Goal: Find specific page/section: Find specific page/section

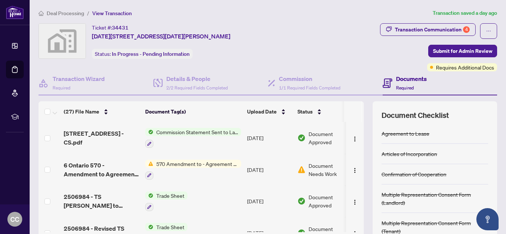
click at [187, 118] on th "Document Tag(s)" at bounding box center [193, 111] width 102 height 21
click at [174, 110] on th "Document Tag(s)" at bounding box center [193, 111] width 102 height 21
drag, startPoint x: 263, startPoint y: 109, endPoint x: 275, endPoint y: 110, distance: 12.6
click at [263, 109] on span "Upload Date" at bounding box center [262, 112] width 30 height 8
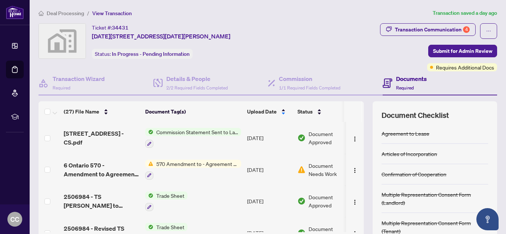
click at [283, 111] on div "Upload Date" at bounding box center [269, 112] width 44 height 8
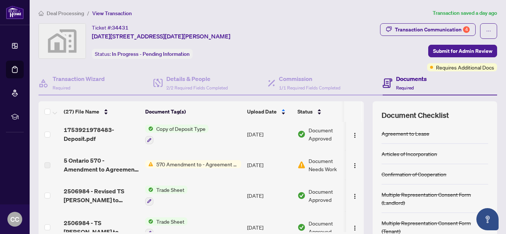
scroll to position [669, 0]
click at [186, 160] on span "570 Amendment to - Agreement of Purchase and Sale - Commercial" at bounding box center [197, 164] width 88 height 8
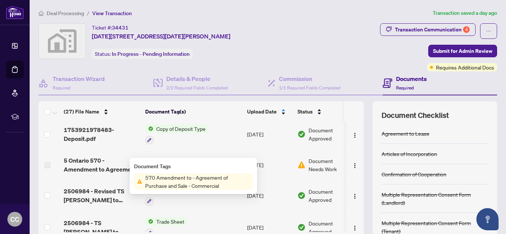
click at [194, 150] on td "570 Amendment to - Agreement of Purchase and Sale - Commercial" at bounding box center [193, 165] width 102 height 30
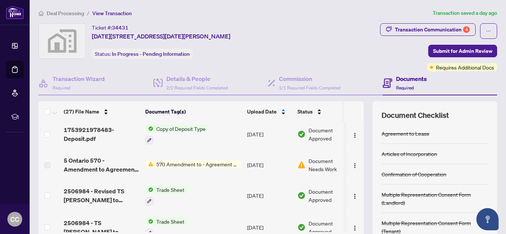
click at [180, 160] on span "570 Amendment to - Agreement of Purchase and Sale - Commercial" at bounding box center [197, 164] width 88 height 8
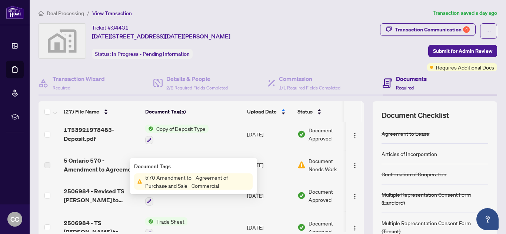
click at [165, 157] on td "570 Amendment to - Agreement of Purchase and Sale - Commercial" at bounding box center [193, 165] width 102 height 30
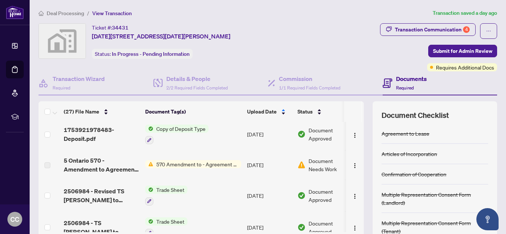
click at [124, 156] on span "5 Ontario 570 - Amendment to Agreement of Purchase and Sale Commercial 7.pdf" at bounding box center [102, 165] width 76 height 18
click at [352, 163] on img "button" at bounding box center [355, 166] width 6 height 6
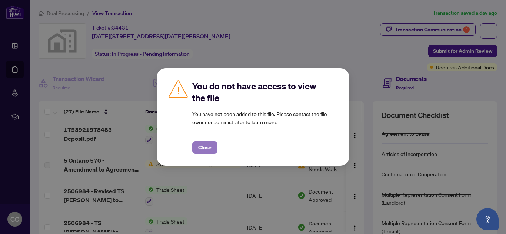
click at [215, 148] on button "Close" at bounding box center [204, 147] width 25 height 13
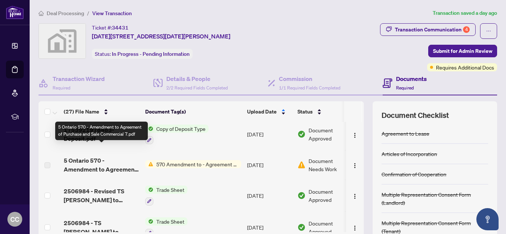
drag, startPoint x: 120, startPoint y: 156, endPoint x: 106, endPoint y: 155, distance: 14.1
click at [106, 156] on span "5 Ontario 570 - Amendment to Agreement of Purchase and Sale Commercial 7.pdf" at bounding box center [102, 165] width 76 height 18
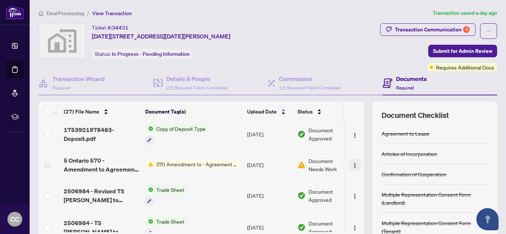
click at [349, 159] on button "button" at bounding box center [355, 165] width 12 height 12
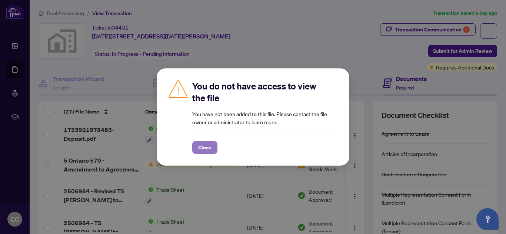
click at [205, 147] on span "Close" at bounding box center [204, 148] width 13 height 12
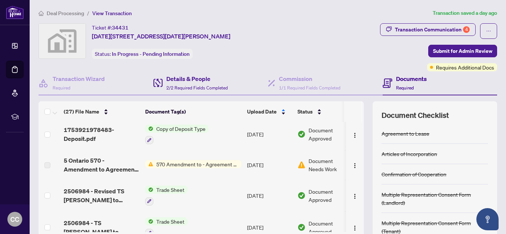
click at [195, 94] on div "Details & People 2/2 Required Fields Completed" at bounding box center [210, 83] width 115 height 24
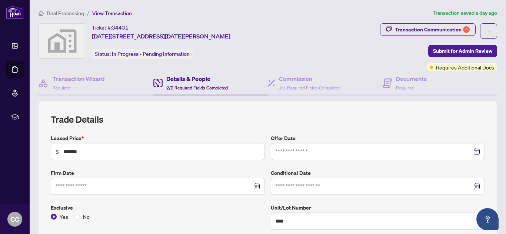
type input "**********"
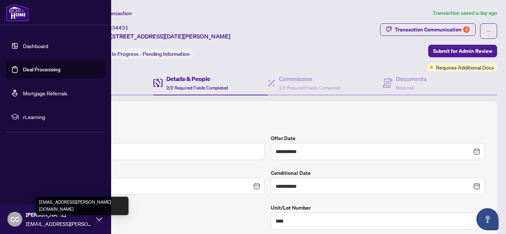
click at [102, 222] on div "CC [PERSON_NAME] [PERSON_NAME][EMAIL_ADDRESS][PERSON_NAME][DOMAIN_NAME]" at bounding box center [55, 220] width 111 height 30
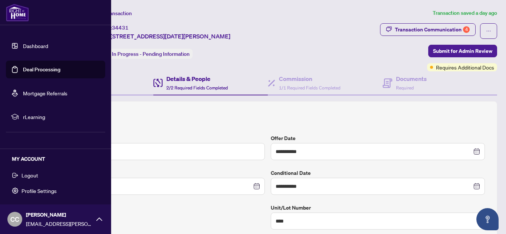
click at [26, 181] on span "Logout" at bounding box center [29, 176] width 17 height 12
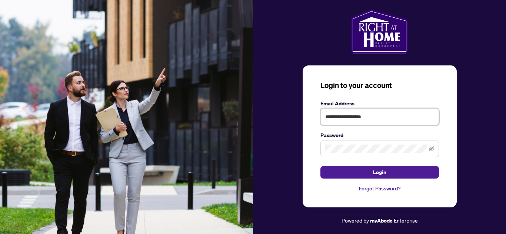
click at [369, 120] on input "**********" at bounding box center [379, 116] width 118 height 17
click at [382, 111] on input "**********" at bounding box center [379, 116] width 118 height 17
type input "**********"
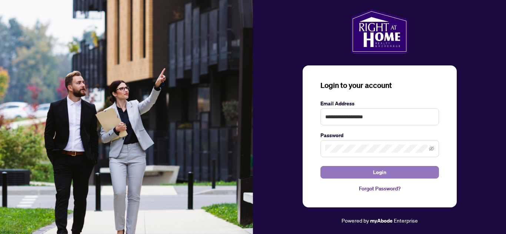
click at [360, 178] on button "Login" at bounding box center [379, 172] width 118 height 13
